Goal: Task Accomplishment & Management: Manage account settings

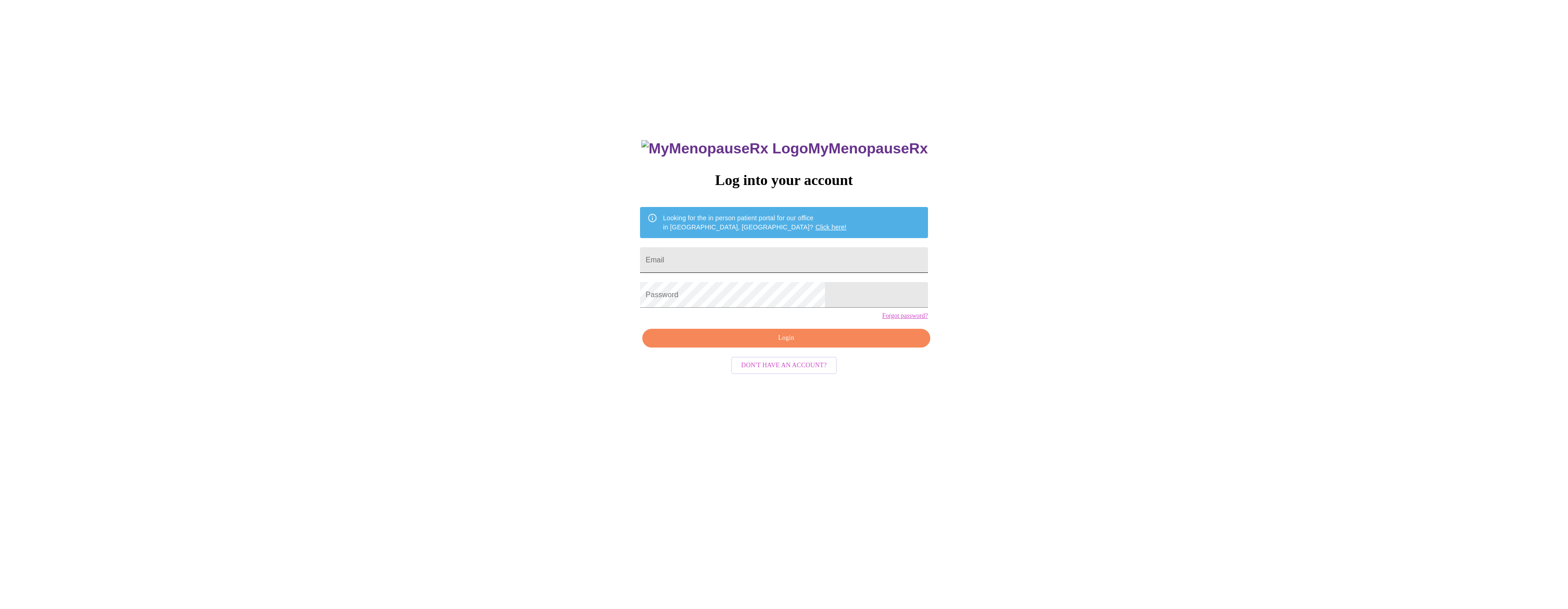
click at [807, 243] on form "Email" at bounding box center [784, 261] width 288 height 35
click at [802, 248] on input "Email" at bounding box center [784, 260] width 288 height 26
type input "[PERSON_NAME][EMAIL_ADDRESS][DOMAIN_NAME]"
click at [747, 344] on span "Login" at bounding box center [786, 338] width 266 height 12
click at [723, 344] on span "Login" at bounding box center [786, 338] width 266 height 12
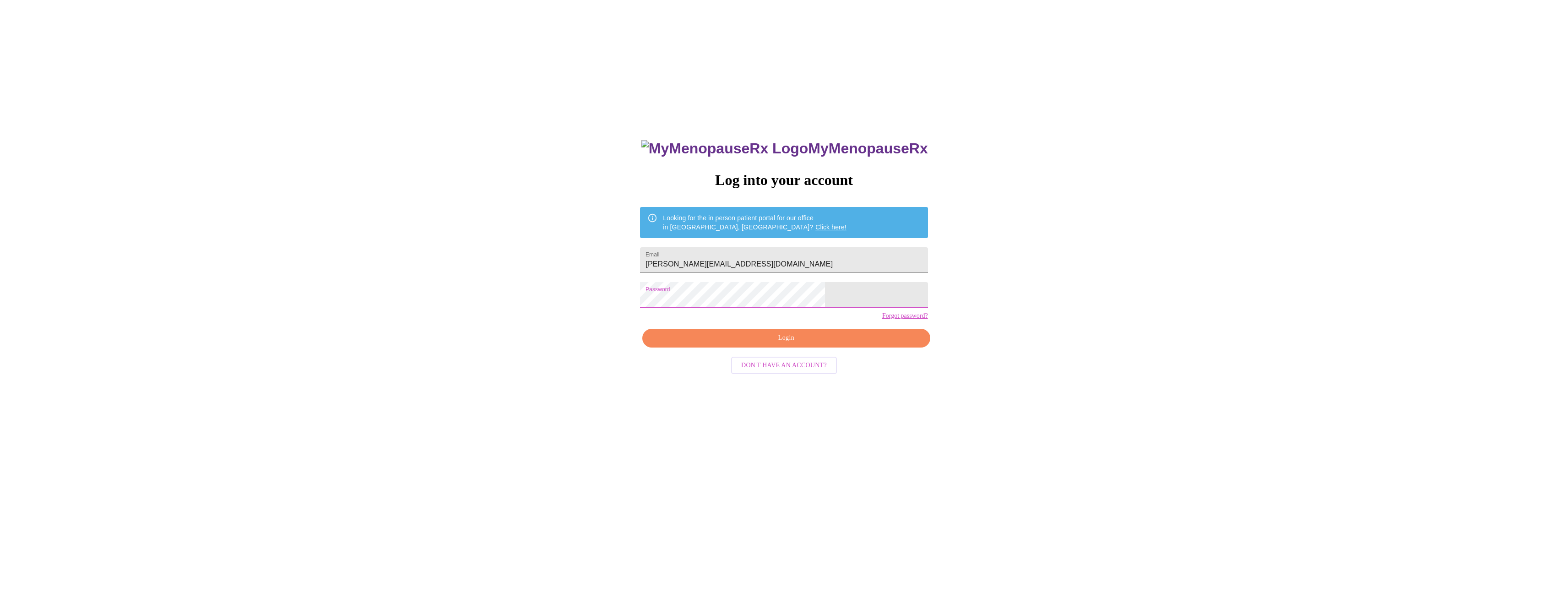
click at [725, 348] on button "Login" at bounding box center [786, 338] width 288 height 19
click at [732, 277] on div "MyMenopauseRx Log into your account Looking for the in person patient portal fo…" at bounding box center [784, 430] width 306 height 609
click at [733, 266] on input "[PERSON_NAME][EMAIL_ADDRESS][DOMAIN_NAME]" at bounding box center [784, 260] width 288 height 26
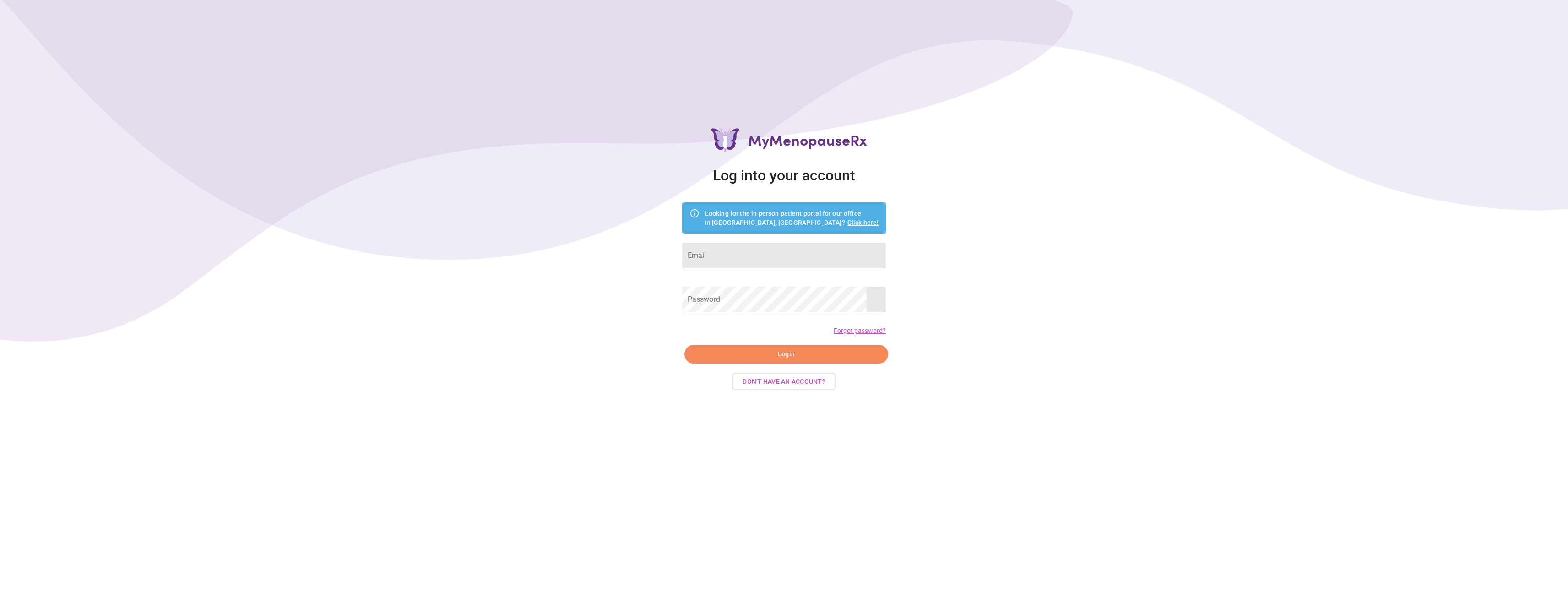
click at [776, 271] on form "Email" at bounding box center [784, 255] width 204 height 35
click at [775, 266] on input "Email" at bounding box center [784, 255] width 204 height 26
type input "[PERSON_NAME][EMAIL_ADDRESS][DOMAIN_NAME]"
click at [776, 346] on button "Login" at bounding box center [787, 354] width 204 height 19
